Goal: Task Accomplishment & Management: Use online tool/utility

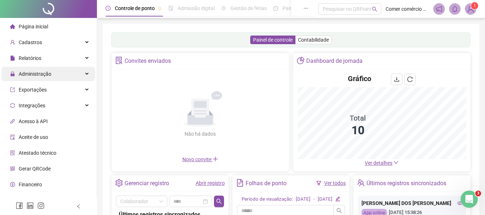
click at [86, 74] on icon at bounding box center [88, 74] width 4 height 0
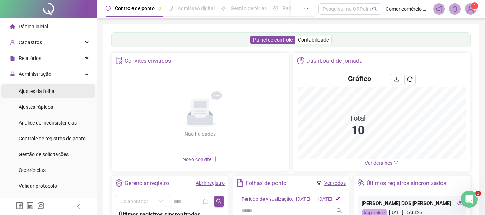
click at [63, 91] on li "Ajustes da folha" at bounding box center [48, 91] width 94 height 14
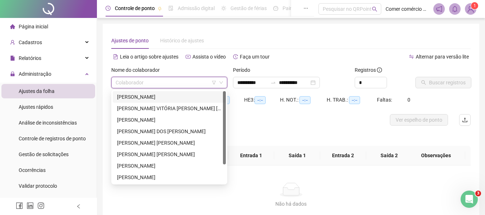
click at [180, 83] on input "search" at bounding box center [166, 82] width 101 height 11
click at [166, 98] on div "[PERSON_NAME]" at bounding box center [169, 97] width 105 height 8
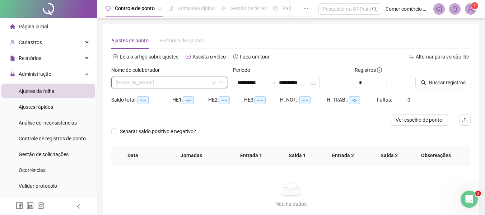
click at [194, 82] on span "[PERSON_NAME]" at bounding box center [169, 82] width 107 height 11
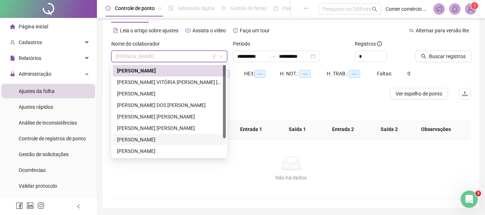
scroll to position [14, 0]
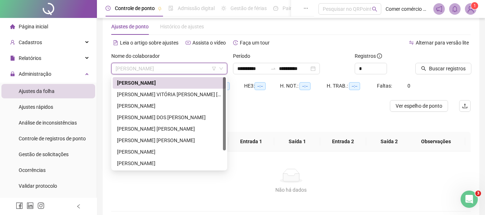
click at [182, 69] on span "[PERSON_NAME]" at bounding box center [169, 68] width 107 height 11
click at [184, 72] on span "[PERSON_NAME]" at bounding box center [169, 68] width 107 height 11
click at [166, 106] on div "[PERSON_NAME]" at bounding box center [169, 106] width 105 height 8
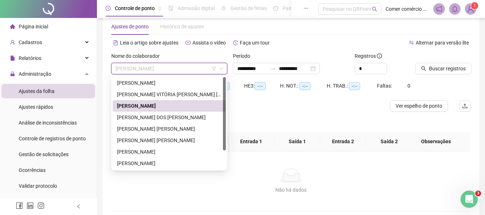
click at [181, 72] on span "[PERSON_NAME]" at bounding box center [169, 68] width 107 height 11
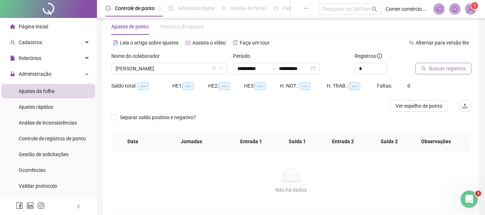
click at [448, 69] on span "Buscar registros" at bounding box center [447, 69] width 37 height 8
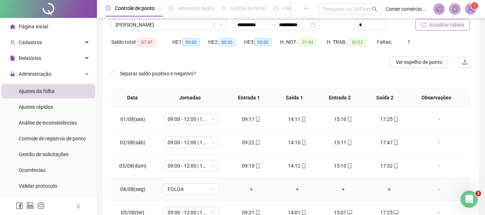
scroll to position [0, 0]
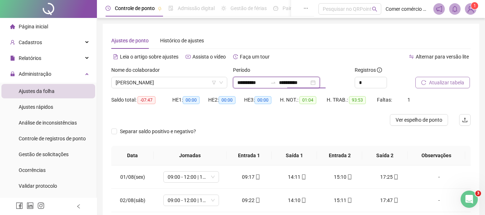
click at [309, 84] on input "**********" at bounding box center [294, 83] width 30 height 8
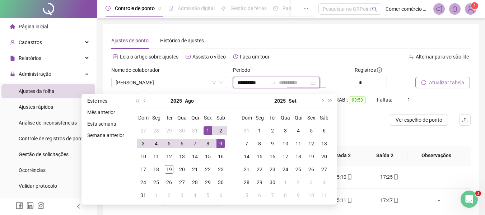
type input "**********"
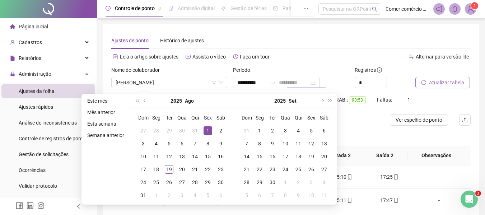
click at [207, 129] on div "1" at bounding box center [208, 130] width 9 height 9
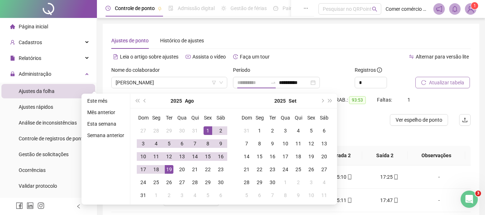
click at [169, 170] on div "19" at bounding box center [169, 169] width 9 height 9
type input "**********"
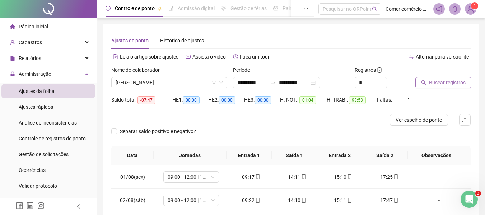
click at [454, 82] on span "Buscar registros" at bounding box center [447, 83] width 37 height 8
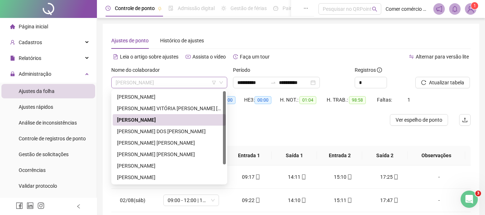
click at [201, 84] on span "[PERSON_NAME]" at bounding box center [169, 82] width 107 height 11
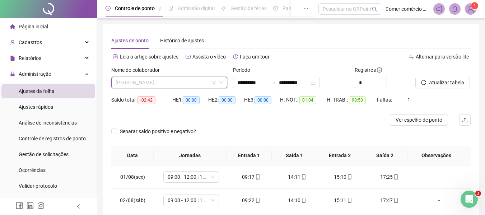
click at [190, 84] on span "[PERSON_NAME]" at bounding box center [169, 82] width 107 height 11
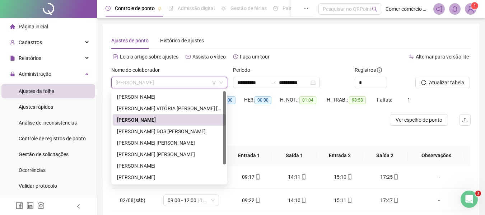
click at [210, 83] on span "[PERSON_NAME]" at bounding box center [169, 82] width 107 height 11
click at [166, 177] on div "[PERSON_NAME]" at bounding box center [169, 178] width 105 height 8
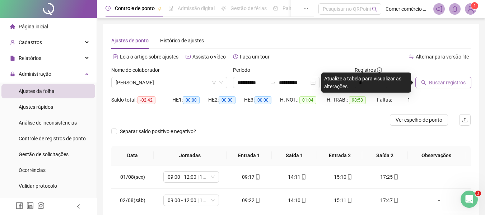
click at [442, 85] on span "Buscar registros" at bounding box center [447, 83] width 37 height 8
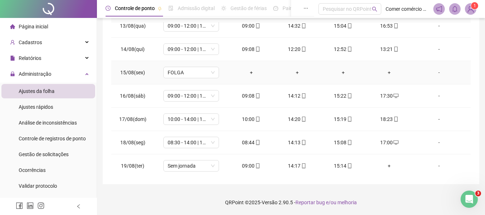
scroll to position [290, 0]
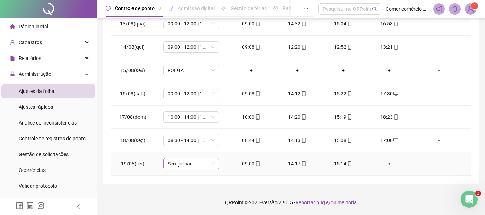
click at [205, 163] on span "Sem jornada" at bounding box center [191, 163] width 47 height 11
click at [204, 168] on span "Sem jornada" at bounding box center [191, 163] width 47 height 11
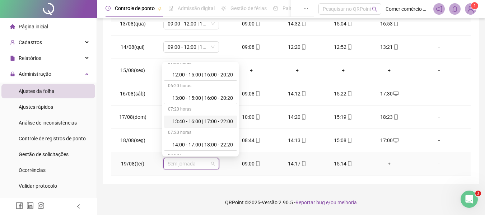
scroll to position [129, 0]
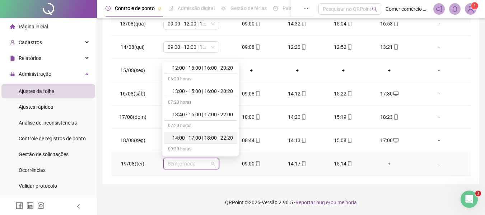
click at [211, 138] on div "14:00 - 17:00 | 18:00 - 22:20" at bounding box center [202, 138] width 61 height 8
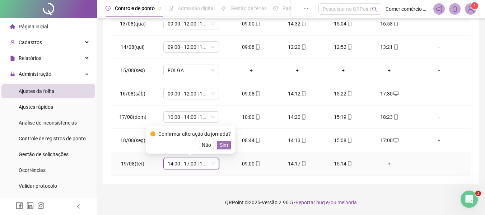
click at [226, 148] on span "Sim" at bounding box center [224, 145] width 8 height 8
click at [226, 148] on td "08:30 - 14:00 | 15:00 - 16:50" at bounding box center [191, 140] width 74 height 23
